Goal: Communication & Community: Answer question/provide support

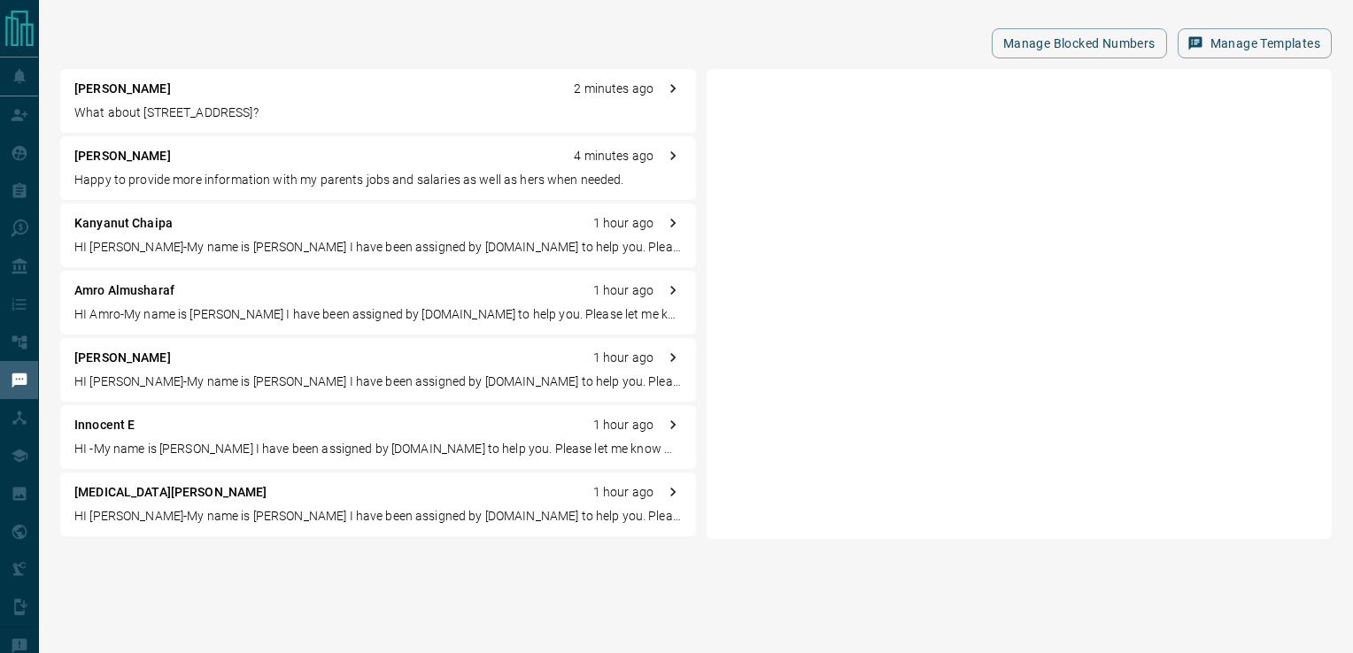
click at [148, 97] on p "[PERSON_NAME]" at bounding box center [122, 89] width 97 height 19
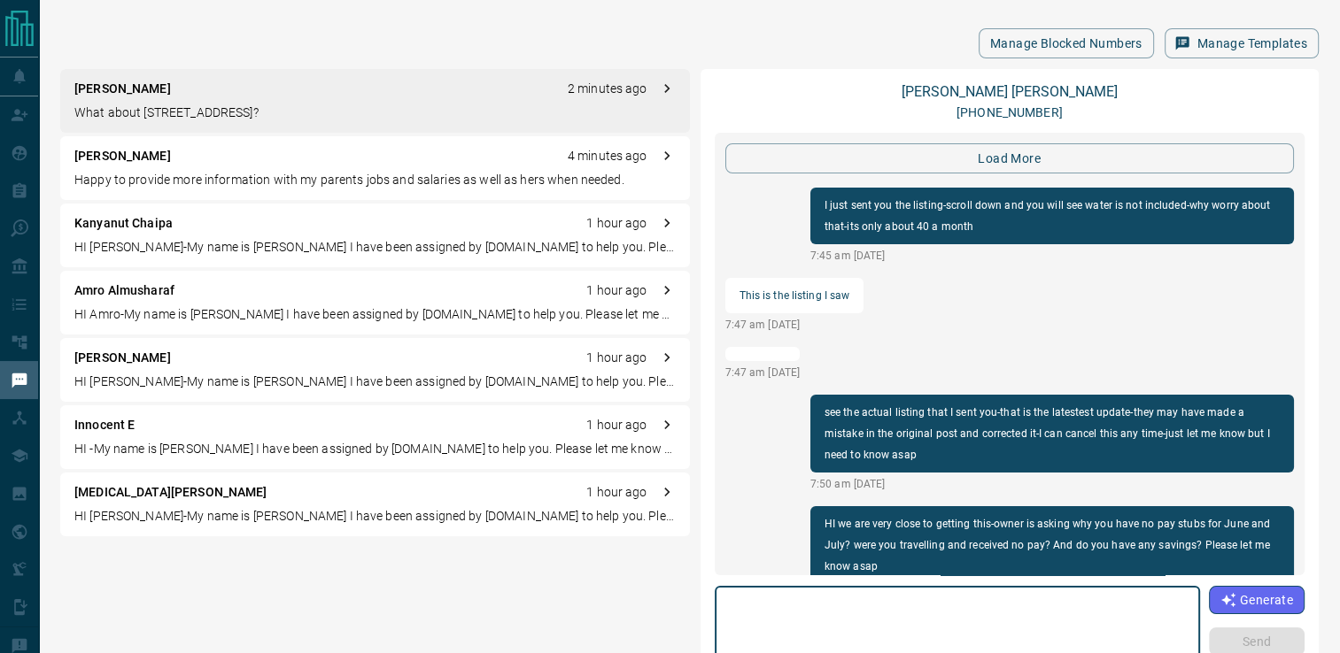
scroll to position [1871, 0]
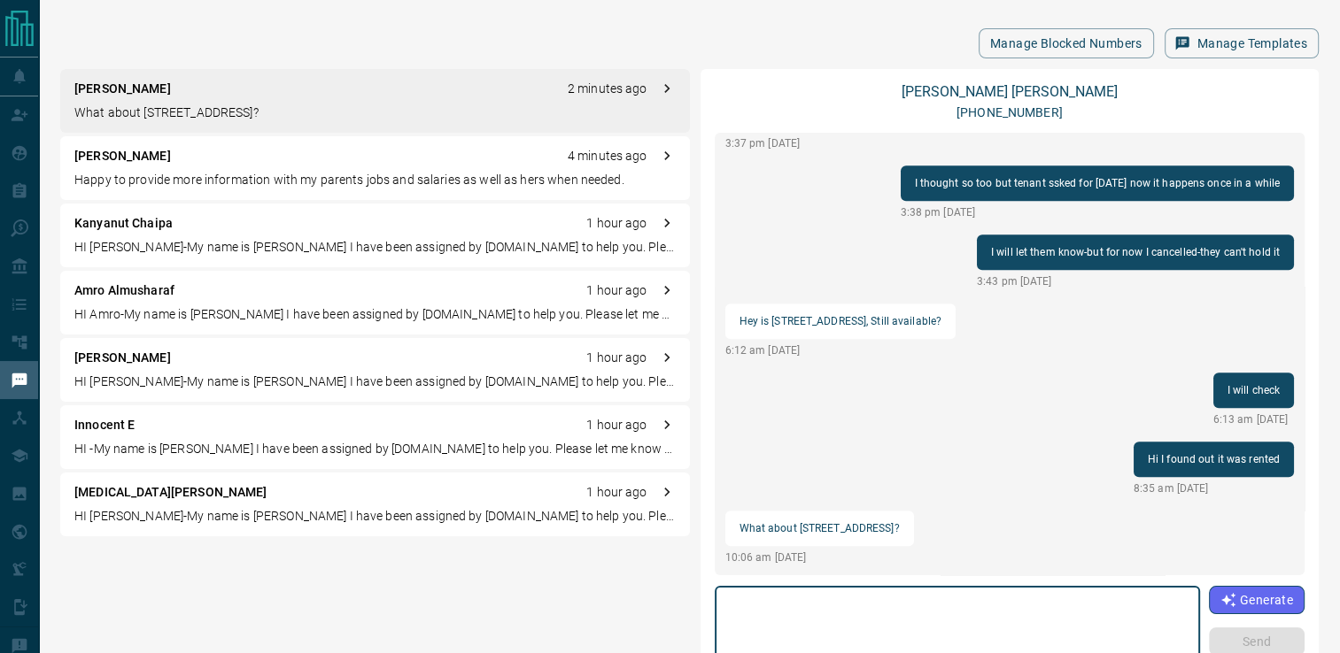
click at [885, 607] on textarea at bounding box center [957, 631] width 460 height 75
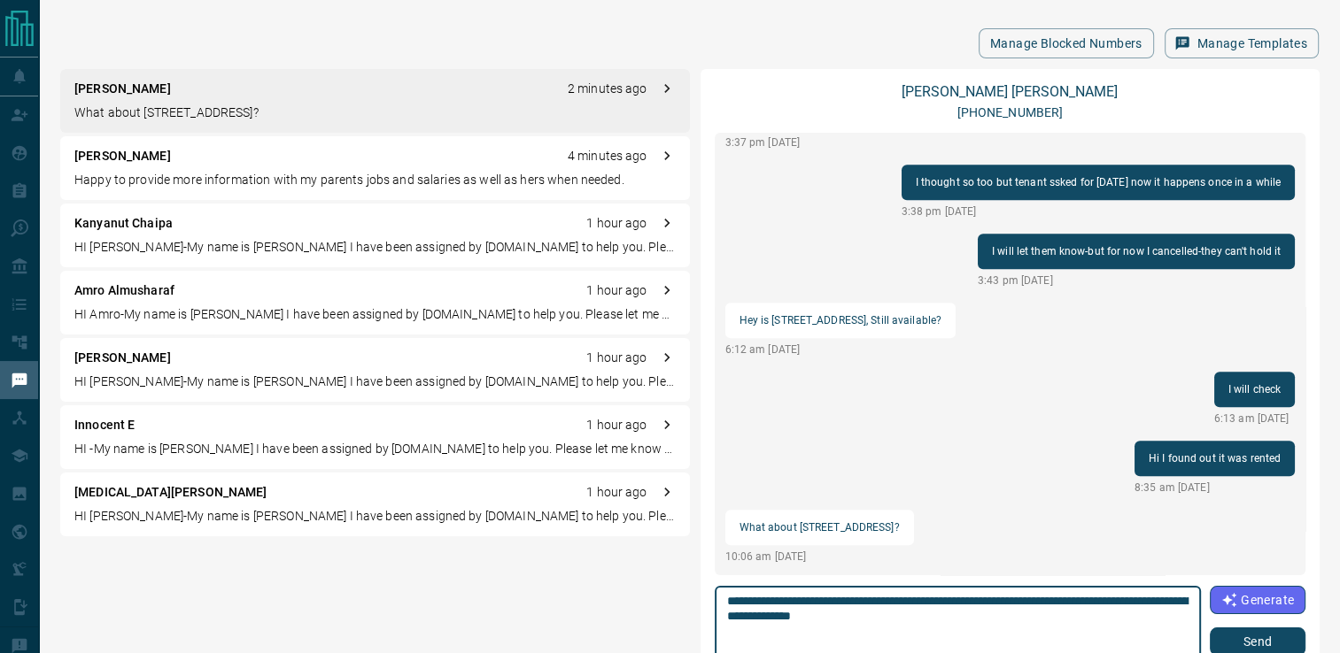
type textarea "**********"
click at [1274, 634] on button "Send" at bounding box center [1258, 642] width 96 height 28
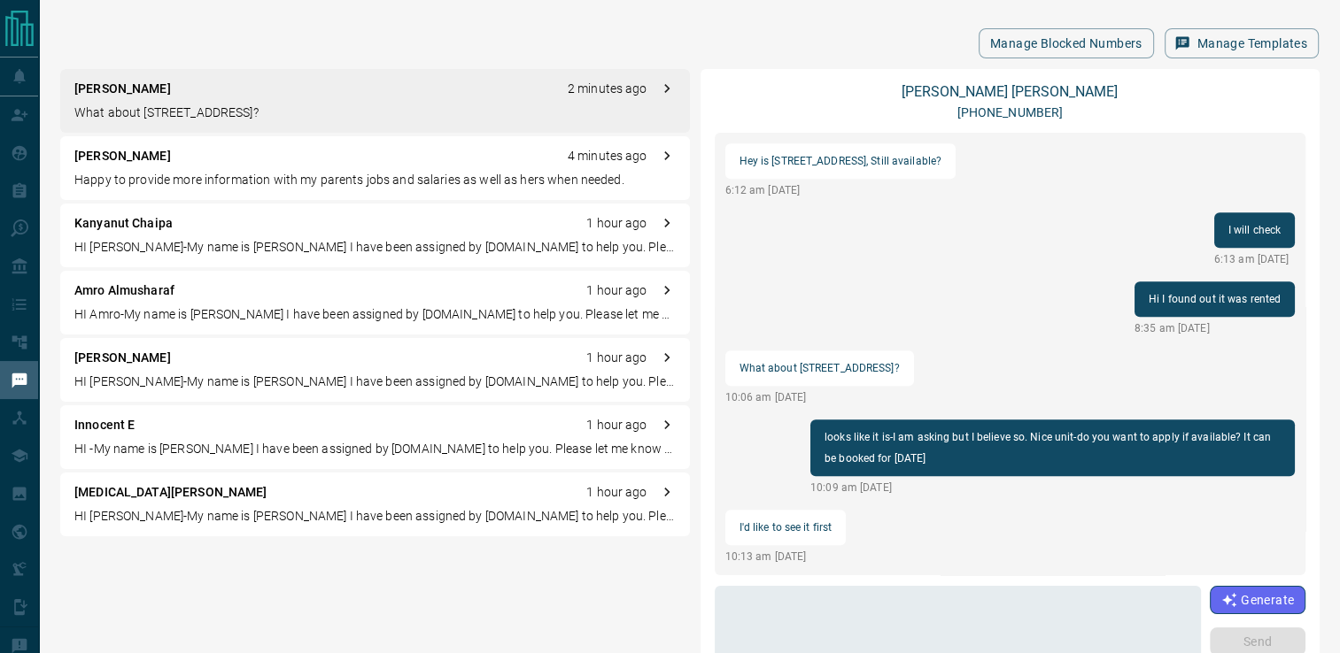
click at [824, 63] on div "Manage Blocked Numbers Manage Templates [PERSON_NAME] 2 minutes ago What about …" at bounding box center [689, 399] width 1301 height 798
click at [208, 113] on p "What about [STREET_ADDRESS]?" at bounding box center [374, 113] width 601 height 19
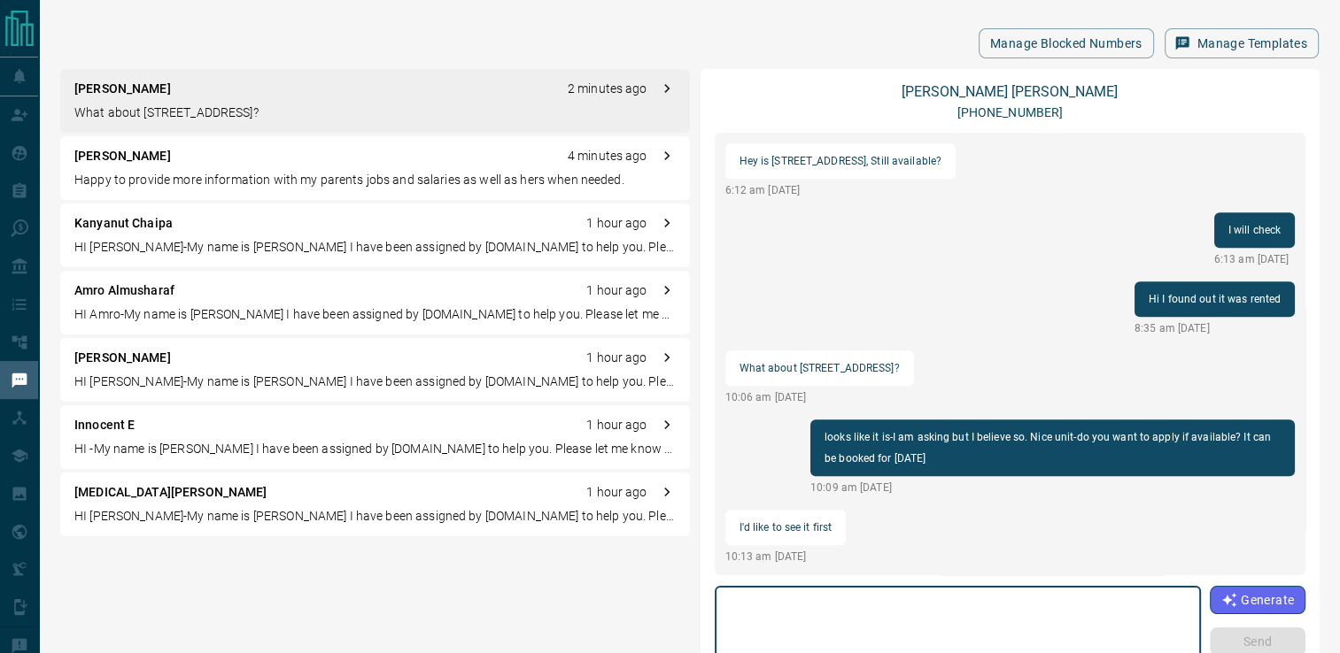
click at [970, 598] on textarea at bounding box center [957, 631] width 461 height 75
type textarea "**********"
click at [1261, 643] on button "Send" at bounding box center [1258, 642] width 96 height 28
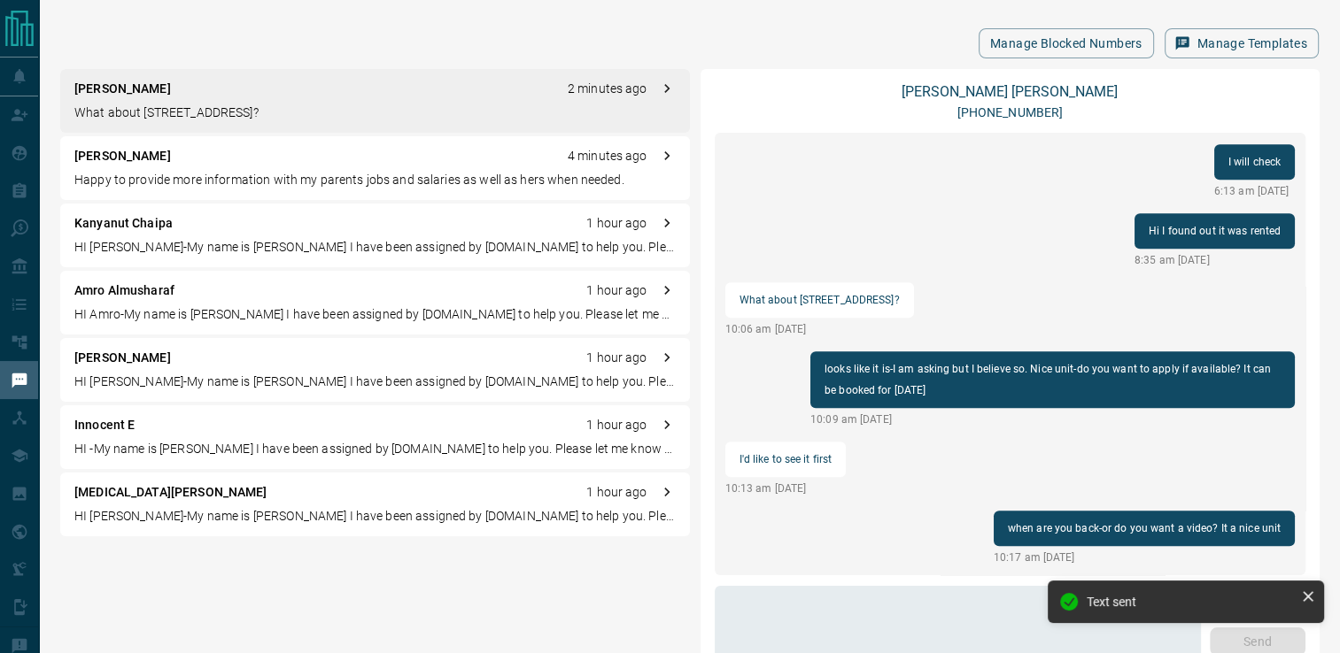
scroll to position [1892, 0]
